Goal: Information Seeking & Learning: Learn about a topic

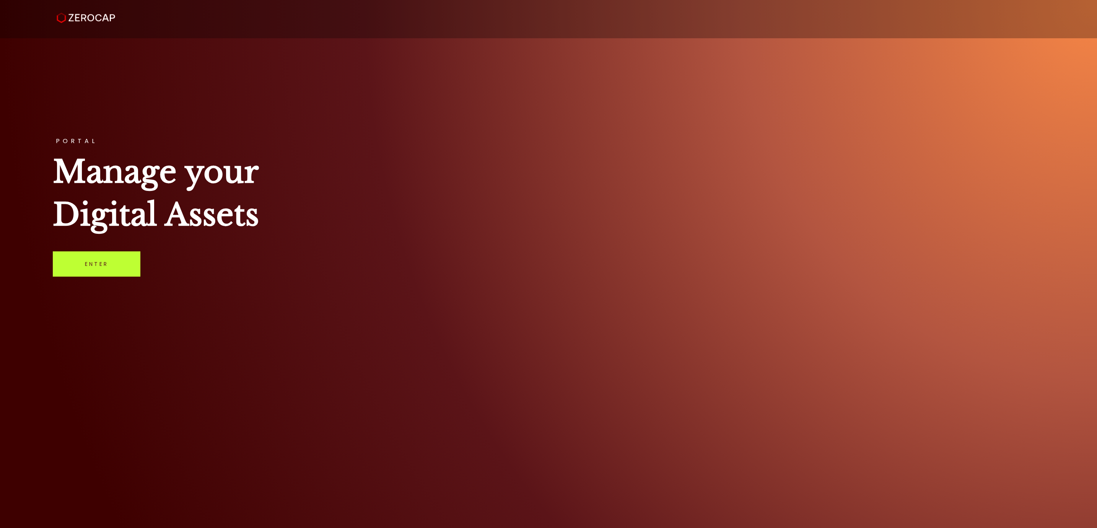
click at [132, 260] on link "Enter" at bounding box center [97, 263] width 88 height 25
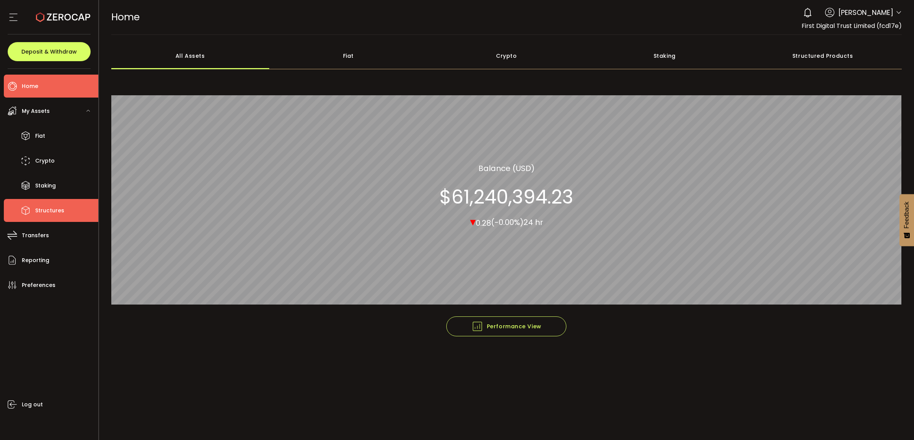
drag, startPoint x: 981, startPoint y: 0, endPoint x: 62, endPoint y: 209, distance: 941.6
click at [62, 209] on span "Structures" at bounding box center [49, 210] width 29 height 11
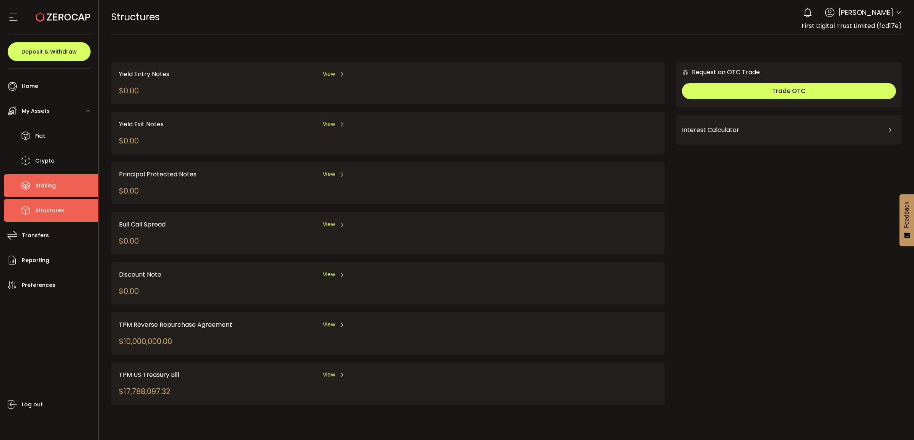
click at [54, 188] on span "Staking" at bounding box center [45, 185] width 21 height 11
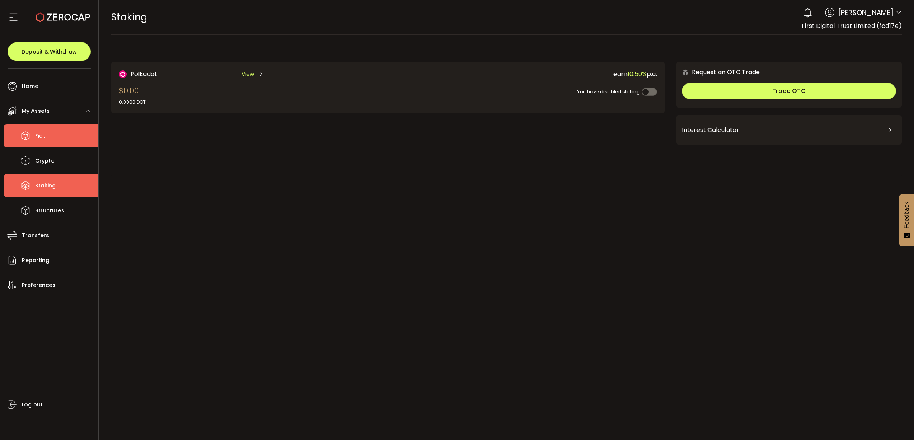
click at [57, 136] on li "Fiat" at bounding box center [51, 135] width 95 height 23
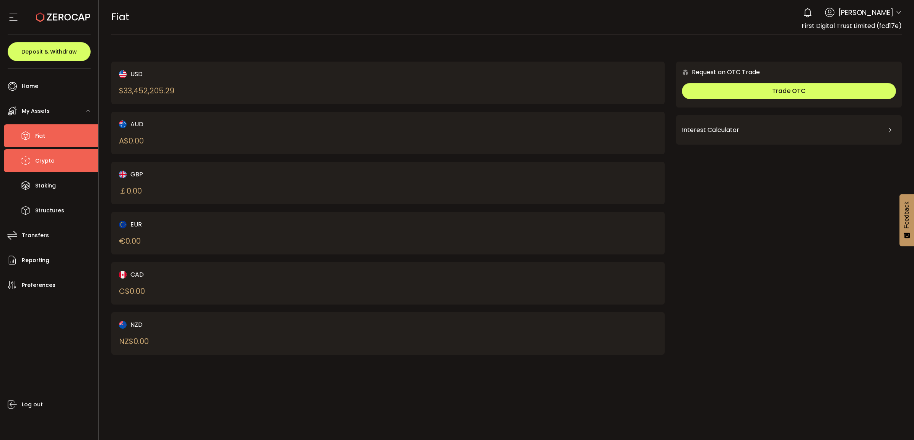
click at [50, 157] on span "Crypto" at bounding box center [45, 160] width 20 height 11
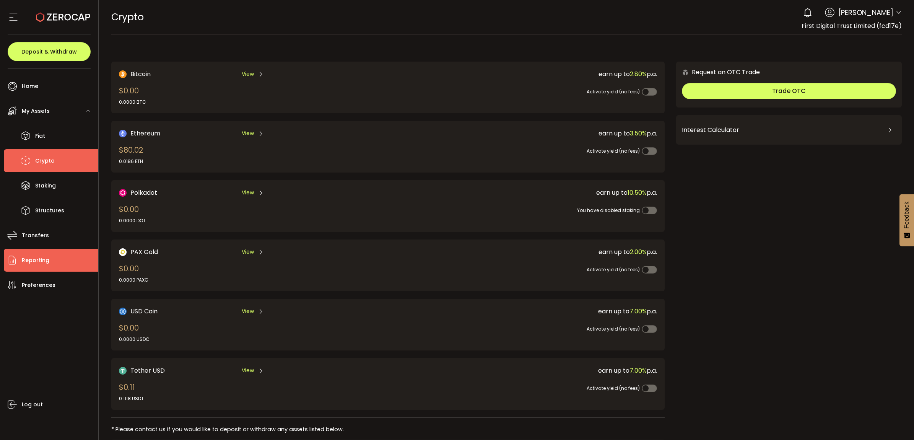
click at [56, 253] on li "Reporting" at bounding box center [51, 260] width 95 height 23
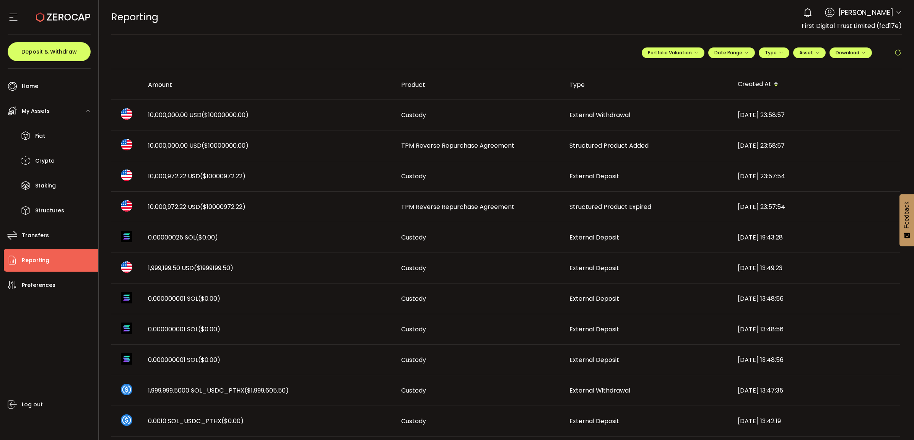
click at [460, 202] on td "TPM Reverse Repurchase Agreement" at bounding box center [479, 207] width 168 height 31
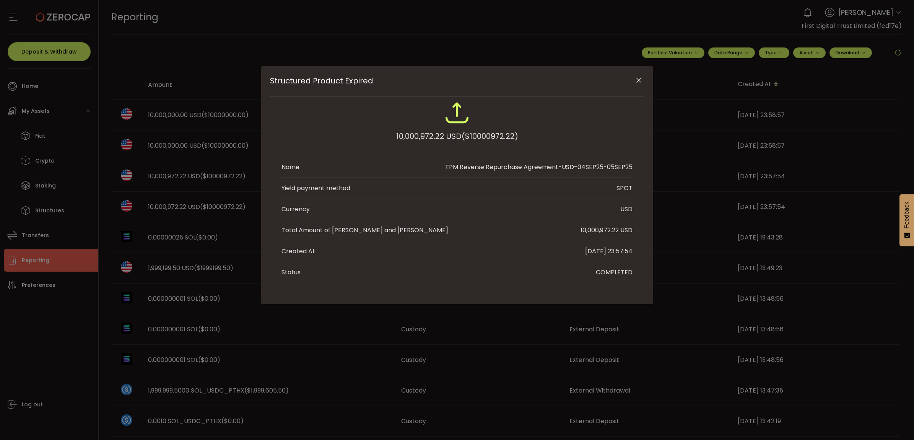
click at [641, 80] on icon "Close" at bounding box center [639, 81] width 8 height 8
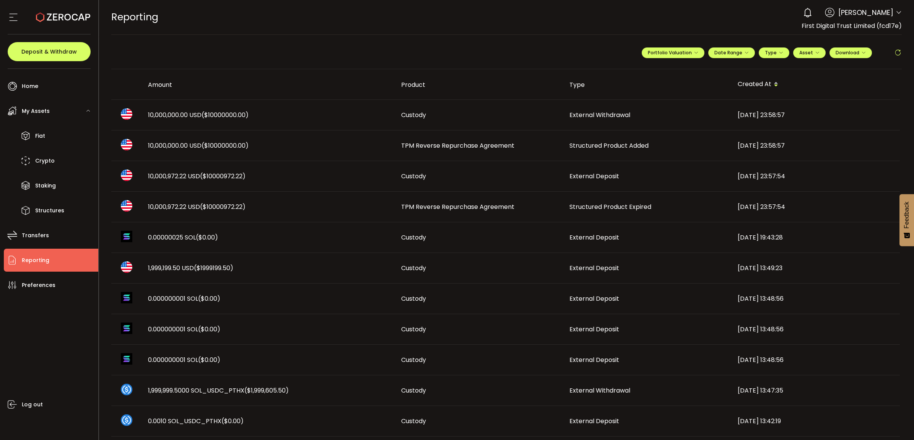
click at [601, 147] on span "Structured Product Added" at bounding box center [609, 145] width 79 height 9
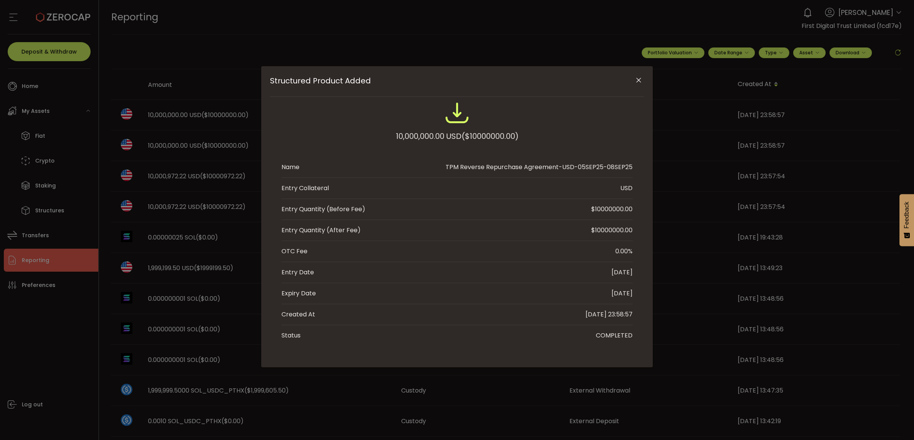
click at [643, 82] on button "Close" at bounding box center [638, 80] width 13 height 13
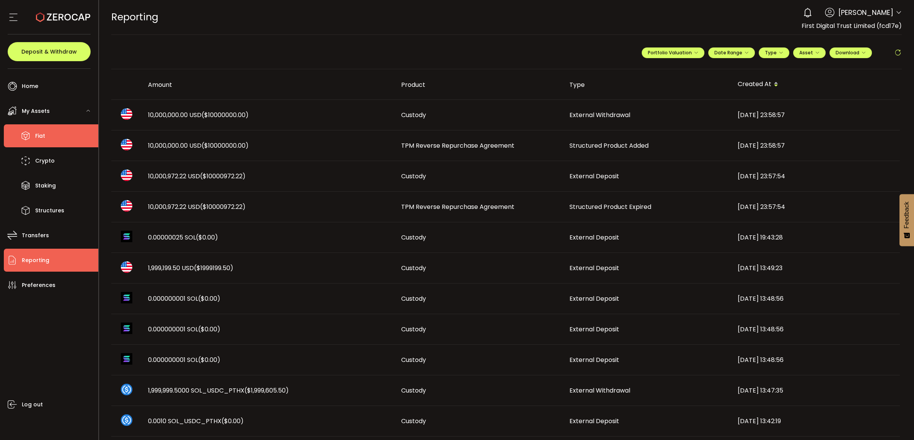
click at [60, 138] on li "Fiat" at bounding box center [51, 135] width 95 height 23
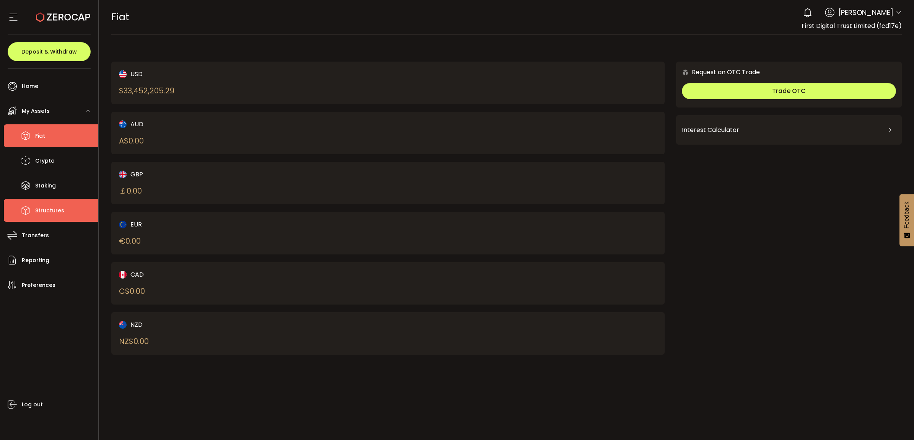
click at [69, 215] on li "Structures" at bounding box center [51, 210] width 95 height 23
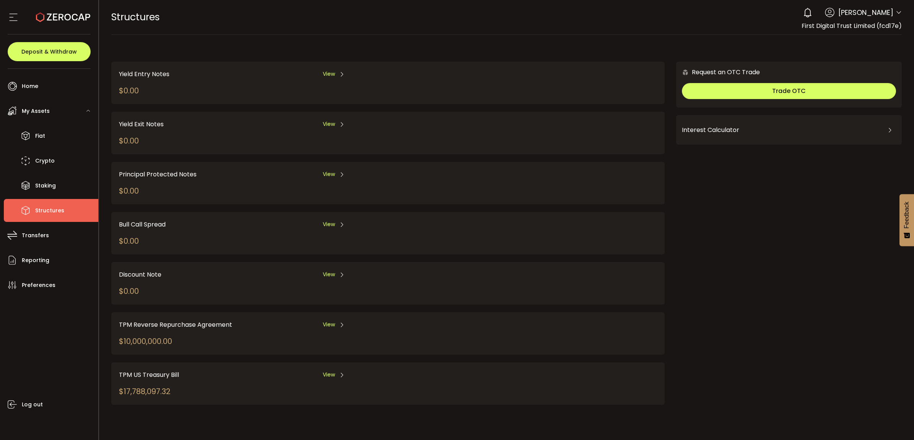
click at [329, 323] on span "View" at bounding box center [329, 325] width 12 height 8
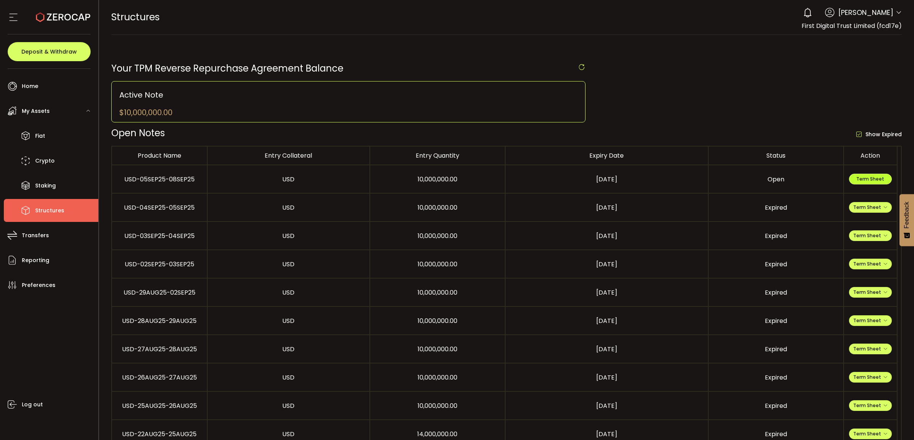
click at [873, 180] on span "Term Sheet" at bounding box center [871, 179] width 28 height 7
click at [52, 126] on li "Fiat" at bounding box center [51, 135] width 95 height 23
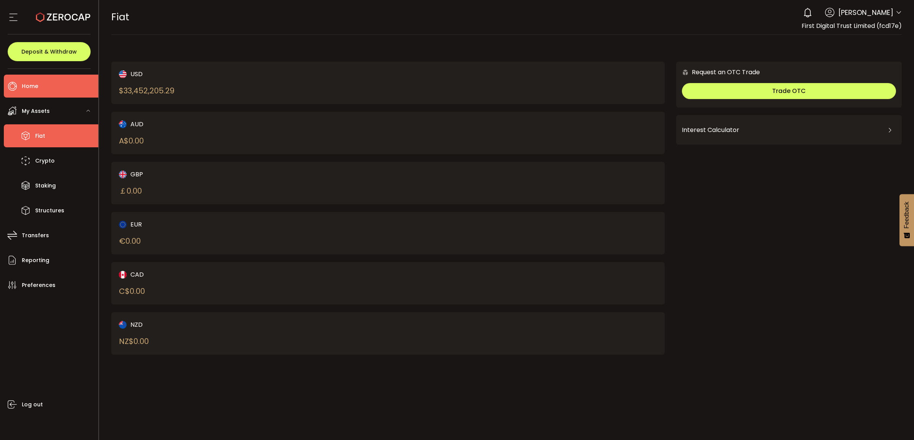
click at [55, 83] on li "Home" at bounding box center [51, 86] width 95 height 23
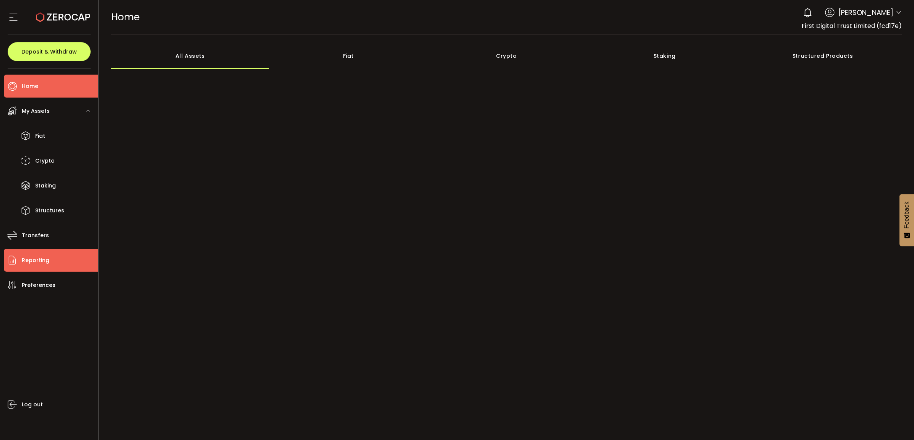
click at [51, 256] on li "Reporting" at bounding box center [51, 260] width 95 height 23
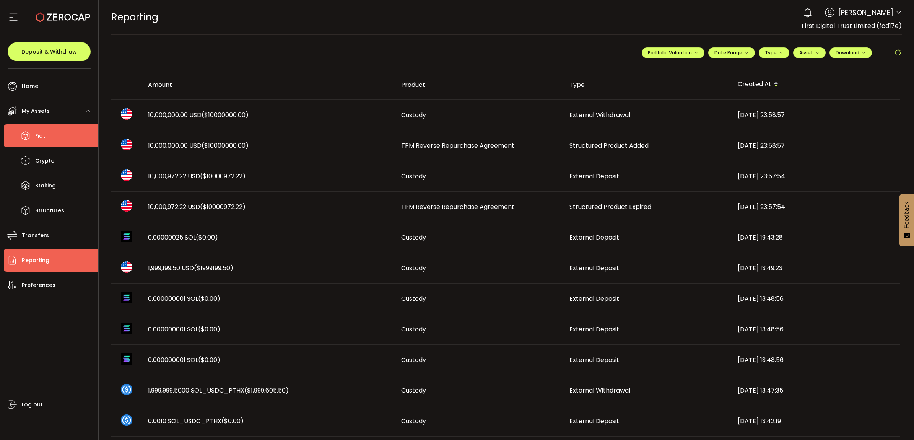
click at [57, 145] on li "Fiat" at bounding box center [51, 135] width 95 height 23
